Goal: Information Seeking & Learning: Learn about a topic

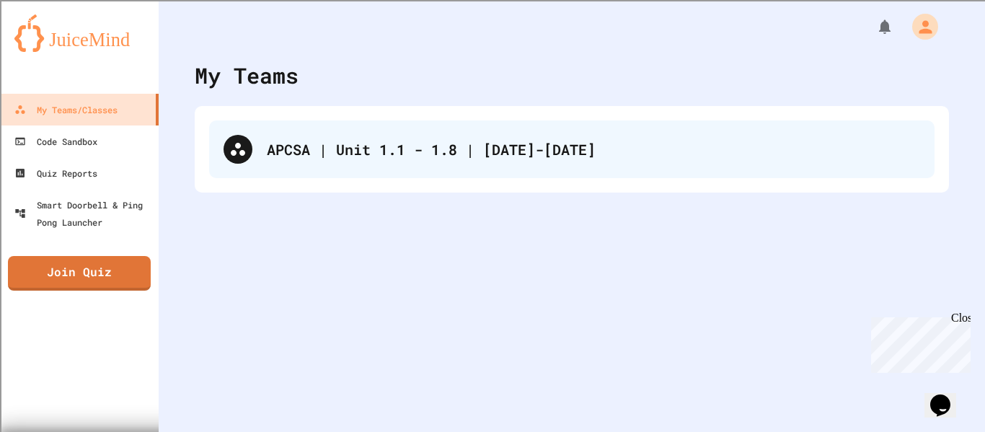
click at [689, 128] on div "APCSA | Unit 1.1 - 1.8 | [DATE]-[DATE]" at bounding box center [571, 149] width 725 height 58
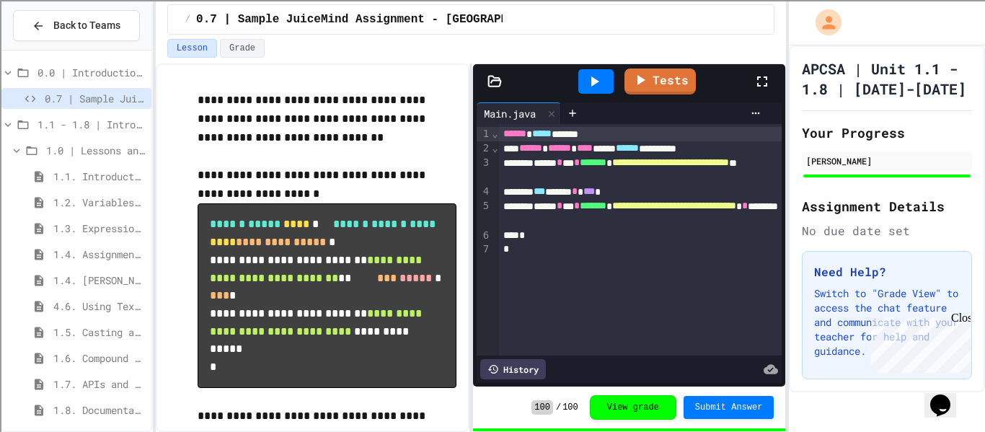
click at [78, 327] on span "1.5. Casting and Ranges of Values" at bounding box center [99, 331] width 92 height 15
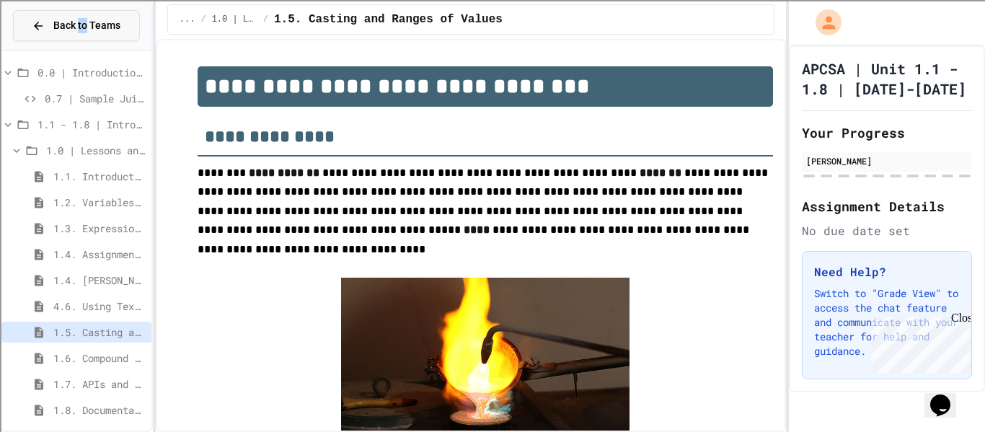
click at [55, 26] on span "Back to Teams" at bounding box center [86, 25] width 67 height 15
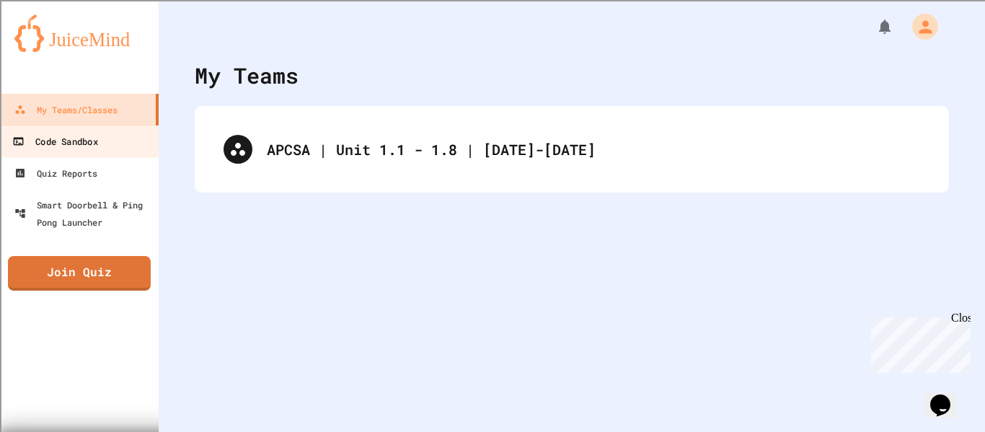
click at [71, 152] on link "Code Sandbox" at bounding box center [80, 141] width 164 height 32
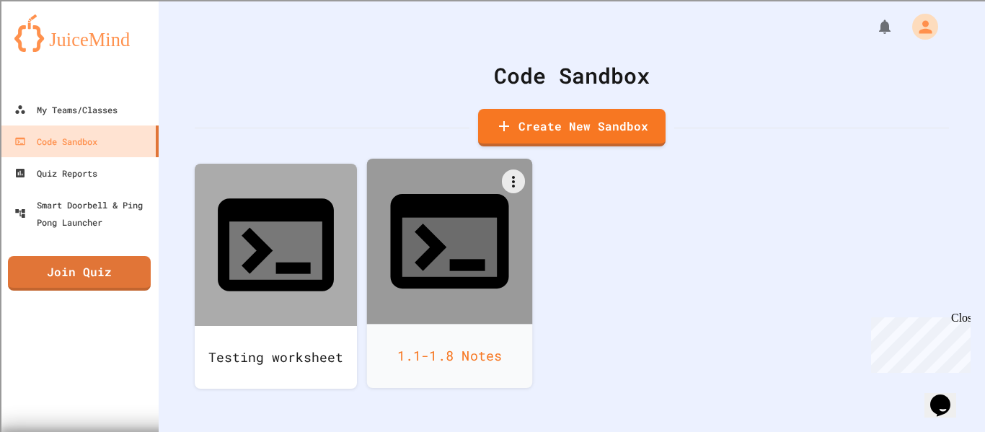
click at [404, 324] on div "1.1-1.8 Notes" at bounding box center [450, 356] width 166 height 64
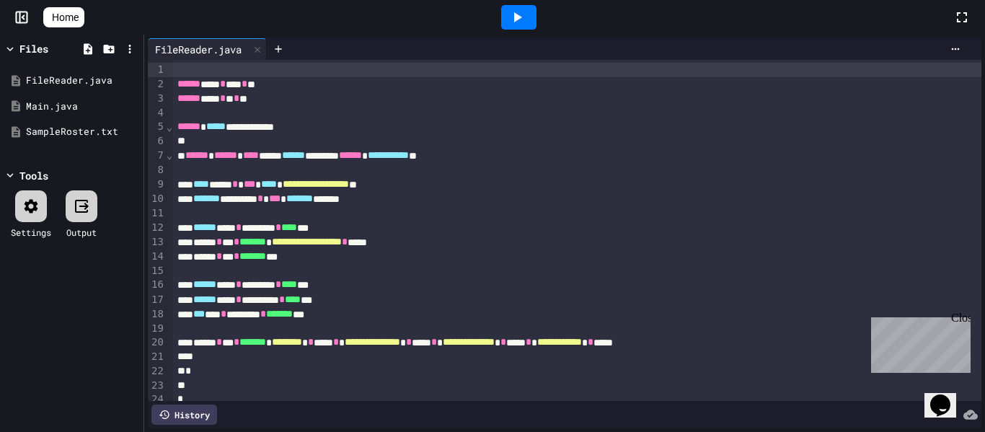
scroll to position [9, 0]
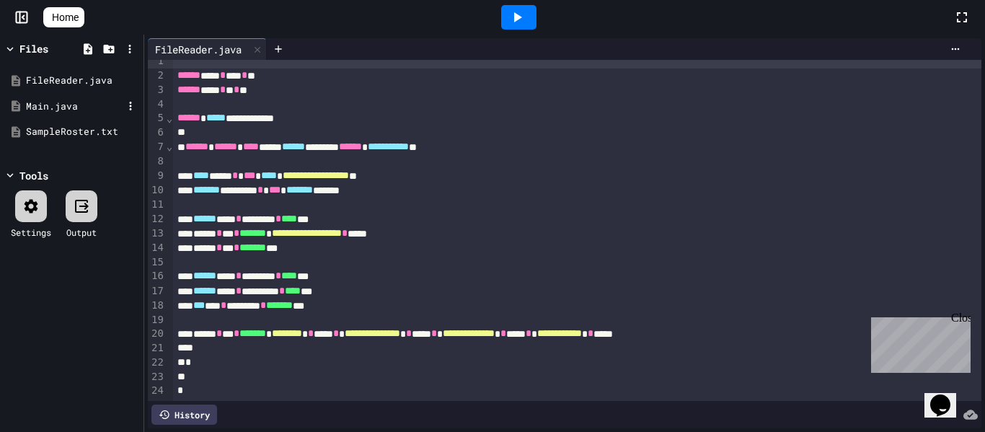
click at [45, 114] on div "Main.java" at bounding box center [72, 107] width 136 height 26
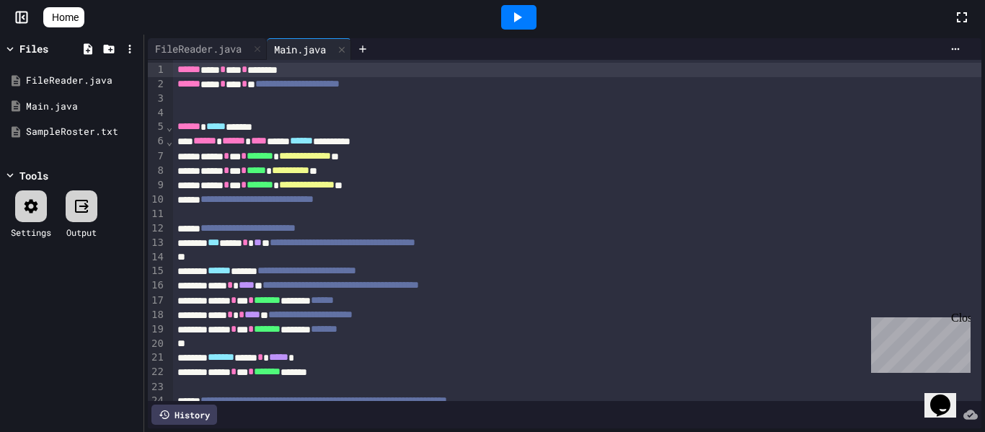
scroll to position [268, 0]
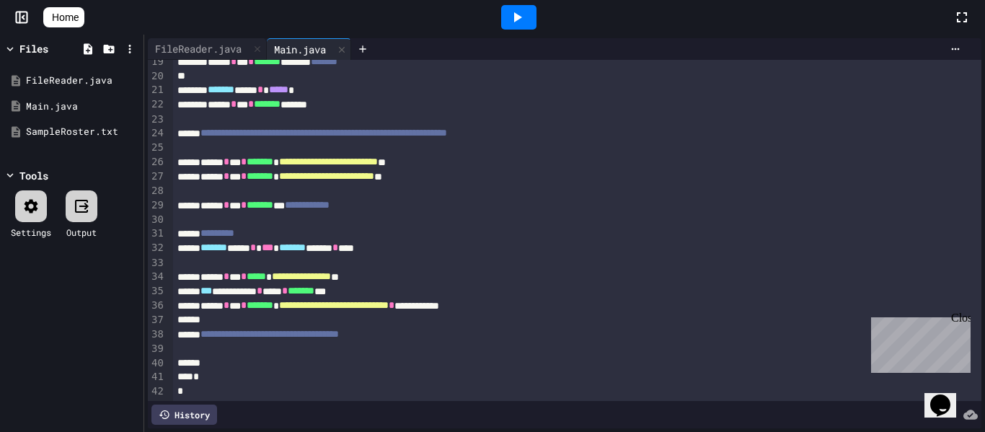
click at [446, 338] on div "**********" at bounding box center [577, 334] width 809 height 14
click at [49, 17] on icon at bounding box center [49, 17] width 0 height 0
